Goal: Information Seeking & Learning: Learn about a topic

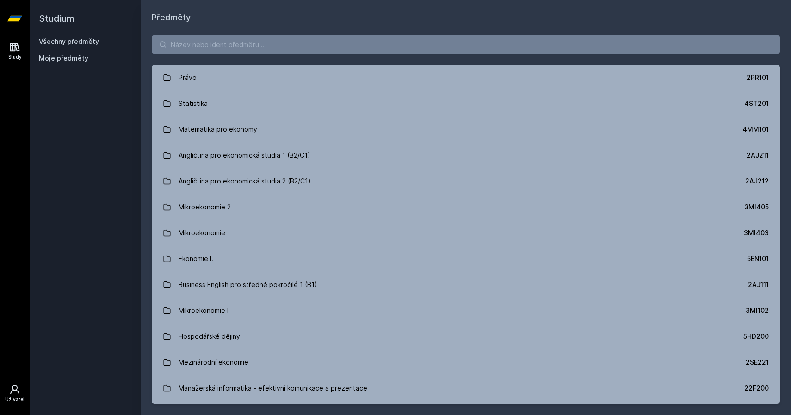
click at [17, 391] on icon at bounding box center [14, 389] width 9 height 9
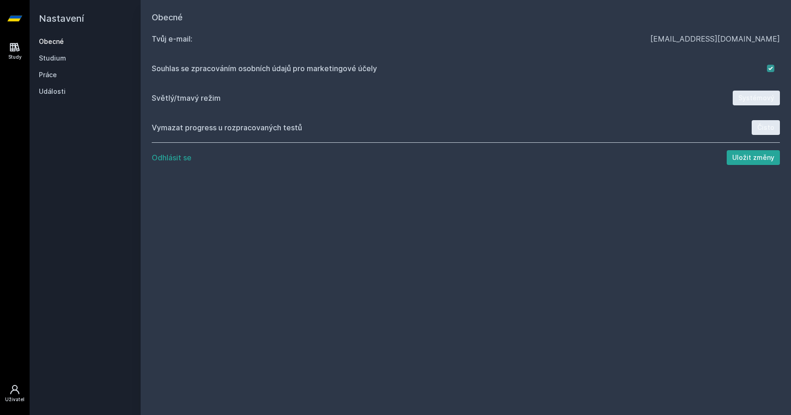
click at [17, 47] on icon at bounding box center [14, 47] width 11 height 11
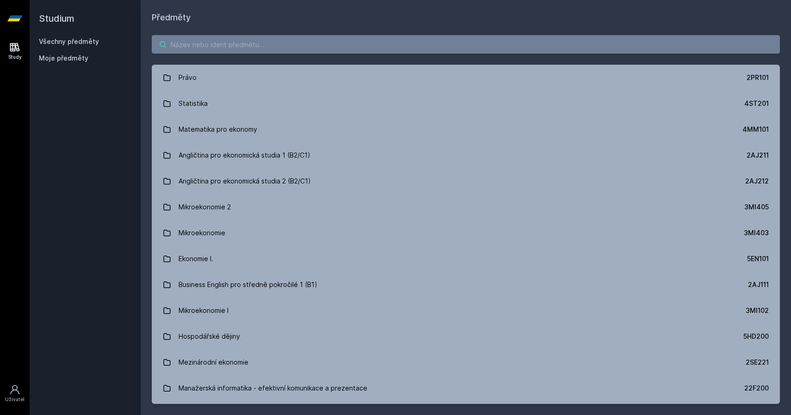
click at [236, 45] on input "search" at bounding box center [466, 44] width 628 height 18
paste input "zxcvbn"
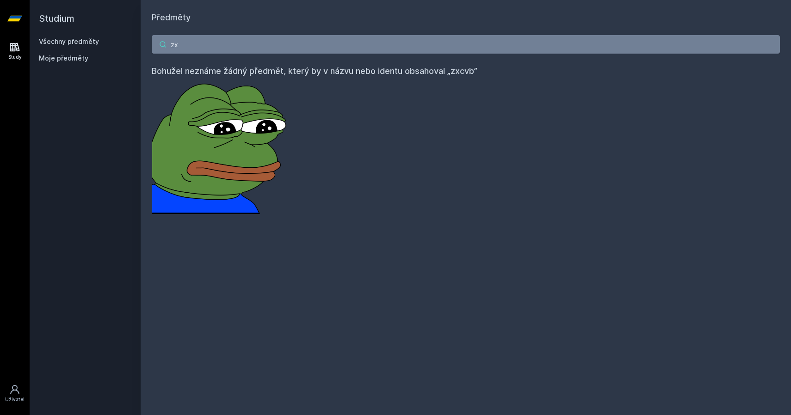
type input "z"
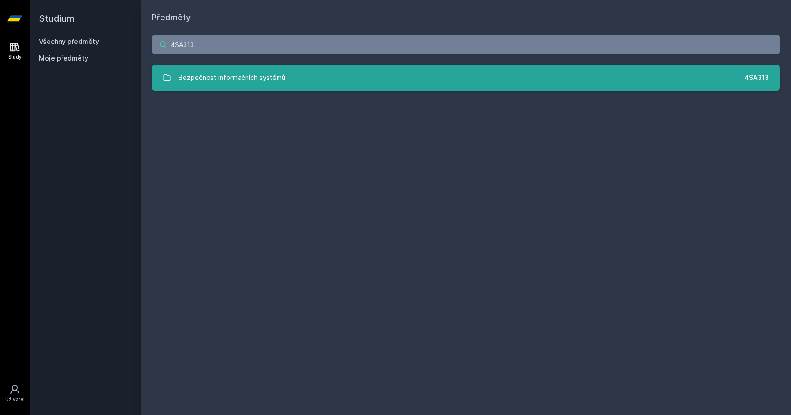
type input "4SA313"
click at [273, 72] on div "Bezpečnost informačních systémů" at bounding box center [231, 77] width 107 height 18
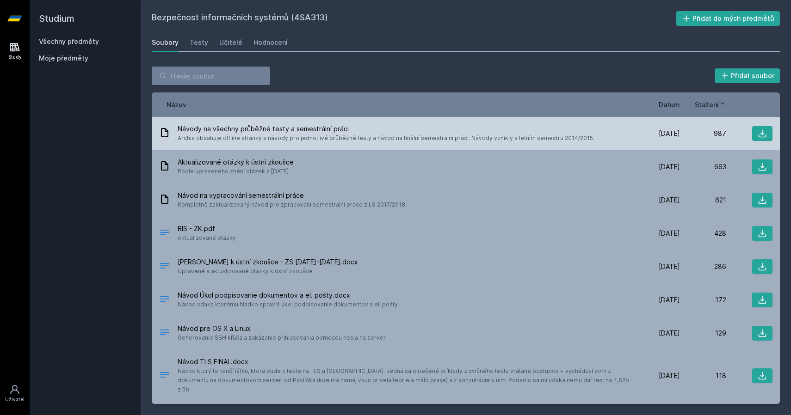
click at [262, 143] on div "Návody na všechny průběžné testy a semestrální práci Archiv obsahuje offline st…" at bounding box center [466, 133] width 628 height 33
click at [349, 140] on span "Archiv obsahuje offline stránky s návody pro jednotlivé průběžné testy a návod …" at bounding box center [386, 138] width 417 height 9
click at [761, 131] on icon at bounding box center [761, 133] width 9 height 9
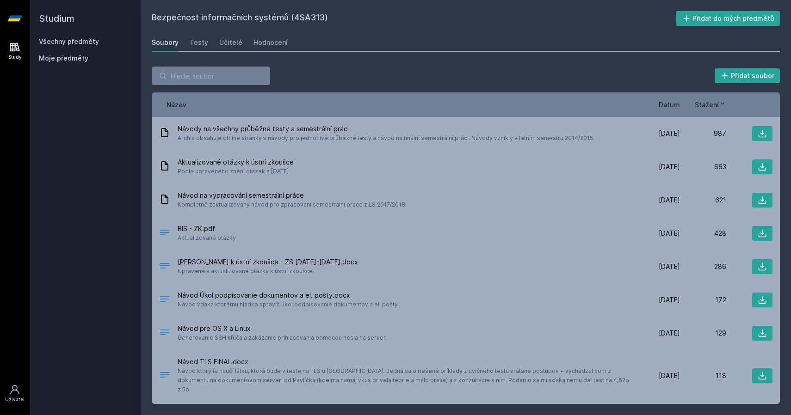
click at [442, 60] on div "Přidat soubor Řazení: Název Datum Stažení Název Datum Stažení Návody na všechny…" at bounding box center [466, 235] width 650 height 360
